Goal: Browse casually: Explore the website without a specific task or goal

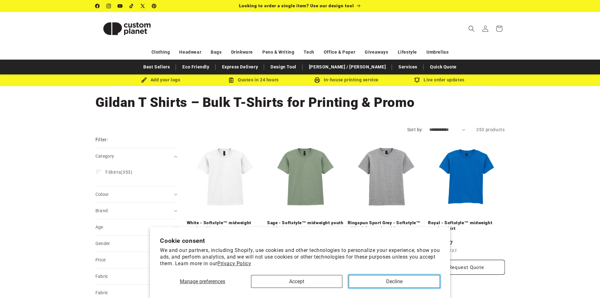
click at [396, 279] on button "Decline" at bounding box center [394, 281] width 91 height 13
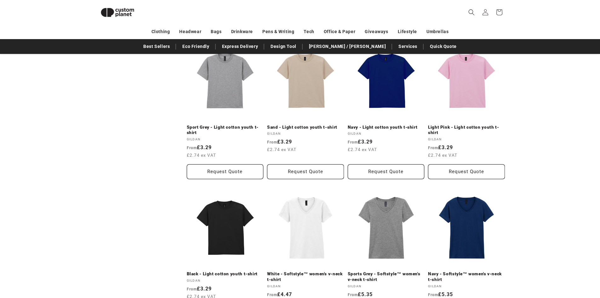
scroll to position [684, 0]
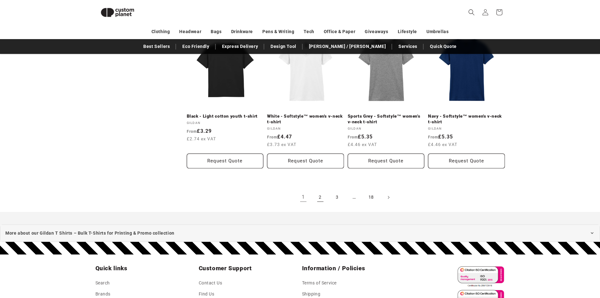
click at [320, 196] on link "2" at bounding box center [320, 197] width 14 height 14
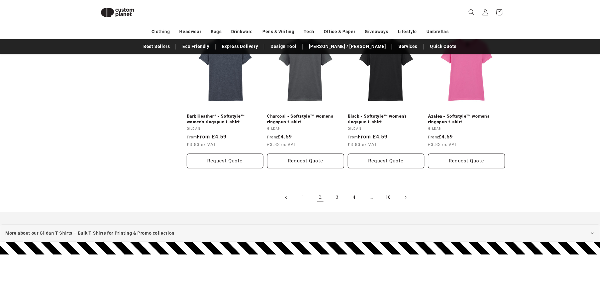
scroll to position [748, 0]
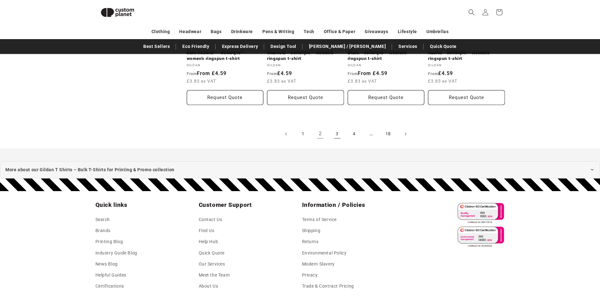
click at [339, 131] on link "3" at bounding box center [337, 134] width 14 height 14
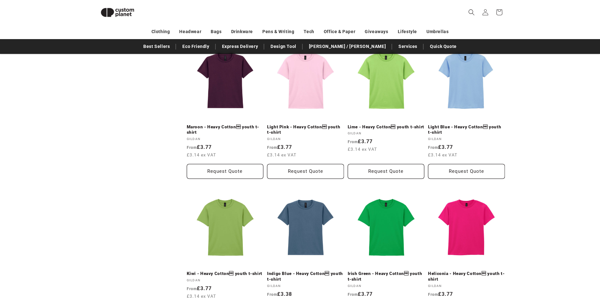
scroll to position [622, 0]
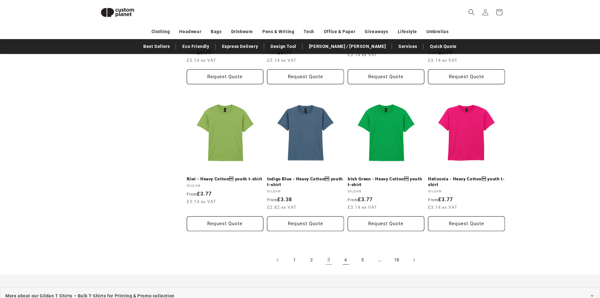
click at [344, 259] on link "4" at bounding box center [346, 260] width 14 height 14
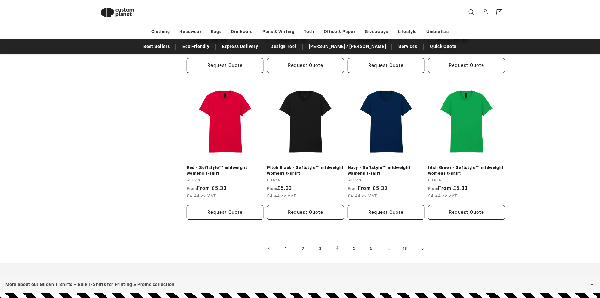
scroll to position [684, 0]
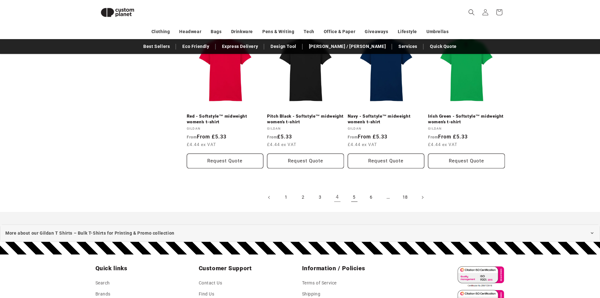
click at [355, 196] on link "5" at bounding box center [354, 197] width 14 height 14
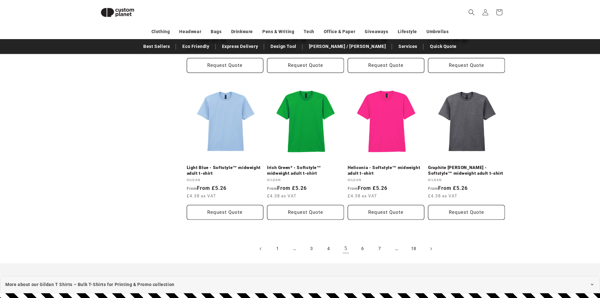
scroll to position [716, 0]
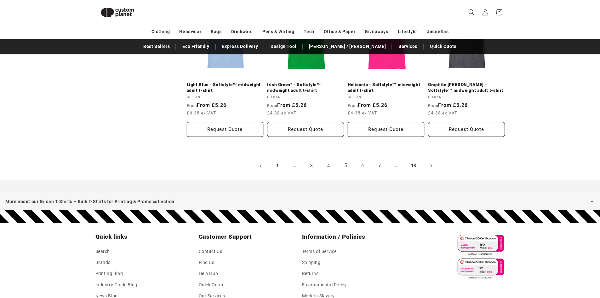
click at [361, 166] on link "6" at bounding box center [363, 166] width 14 height 14
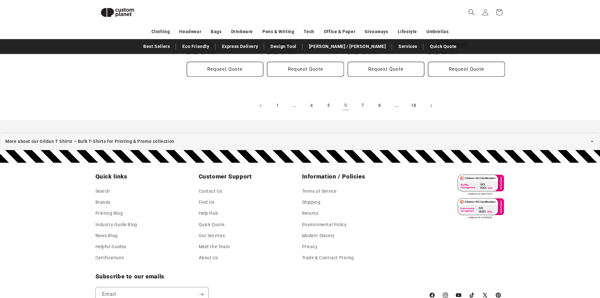
scroll to position [779, 0]
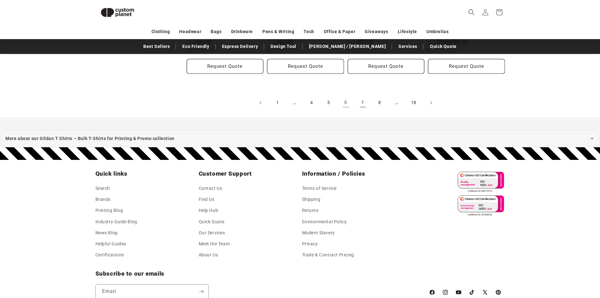
click at [364, 101] on link "7" at bounding box center [363, 103] width 14 height 14
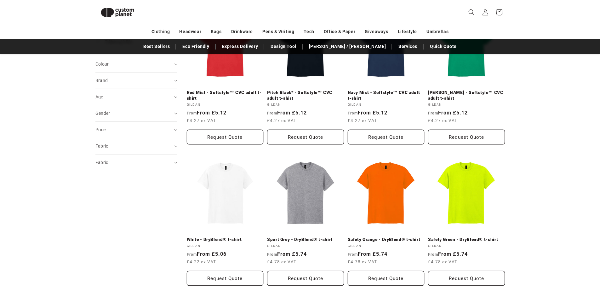
scroll to position [117, 0]
